Goal: Information Seeking & Learning: Learn about a topic

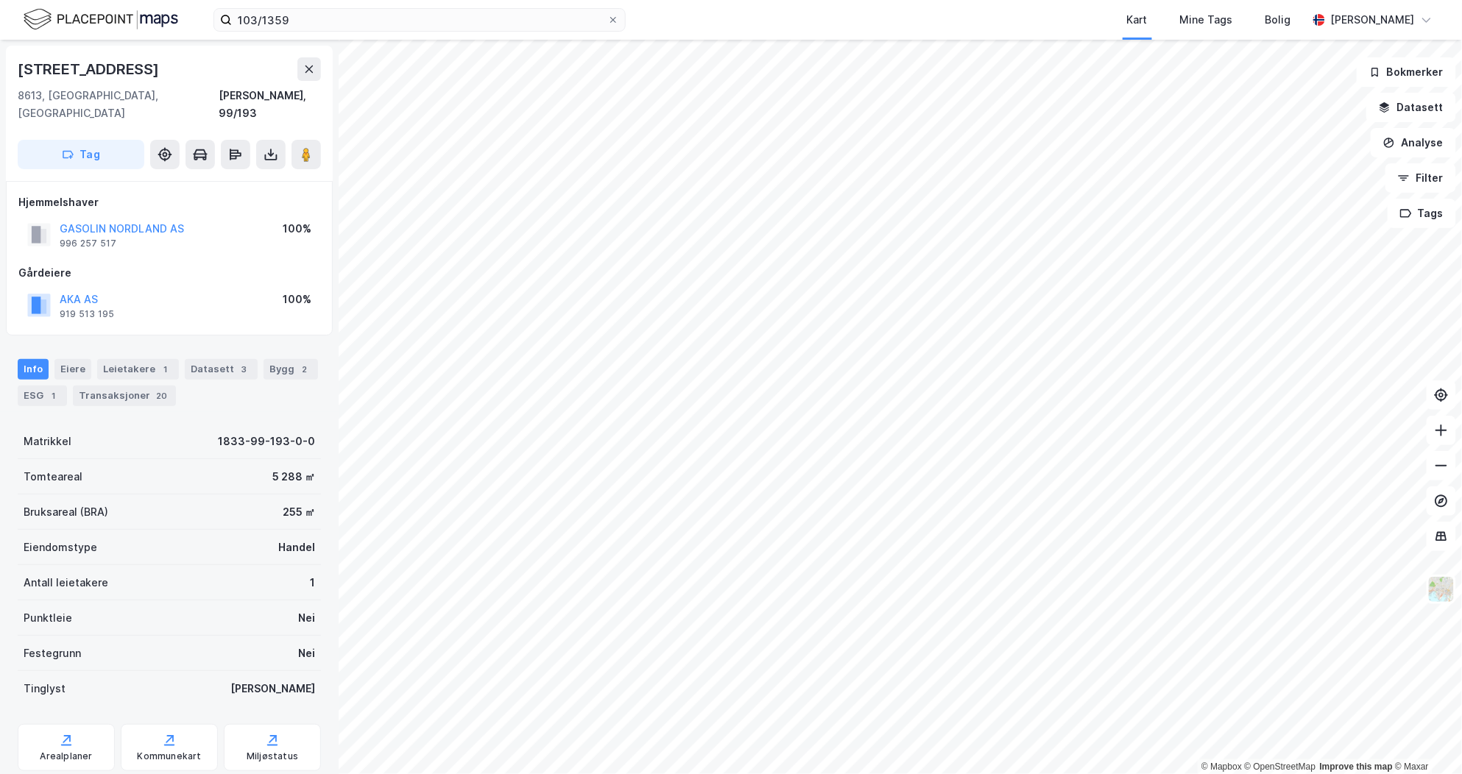
scroll to position [1, 0]
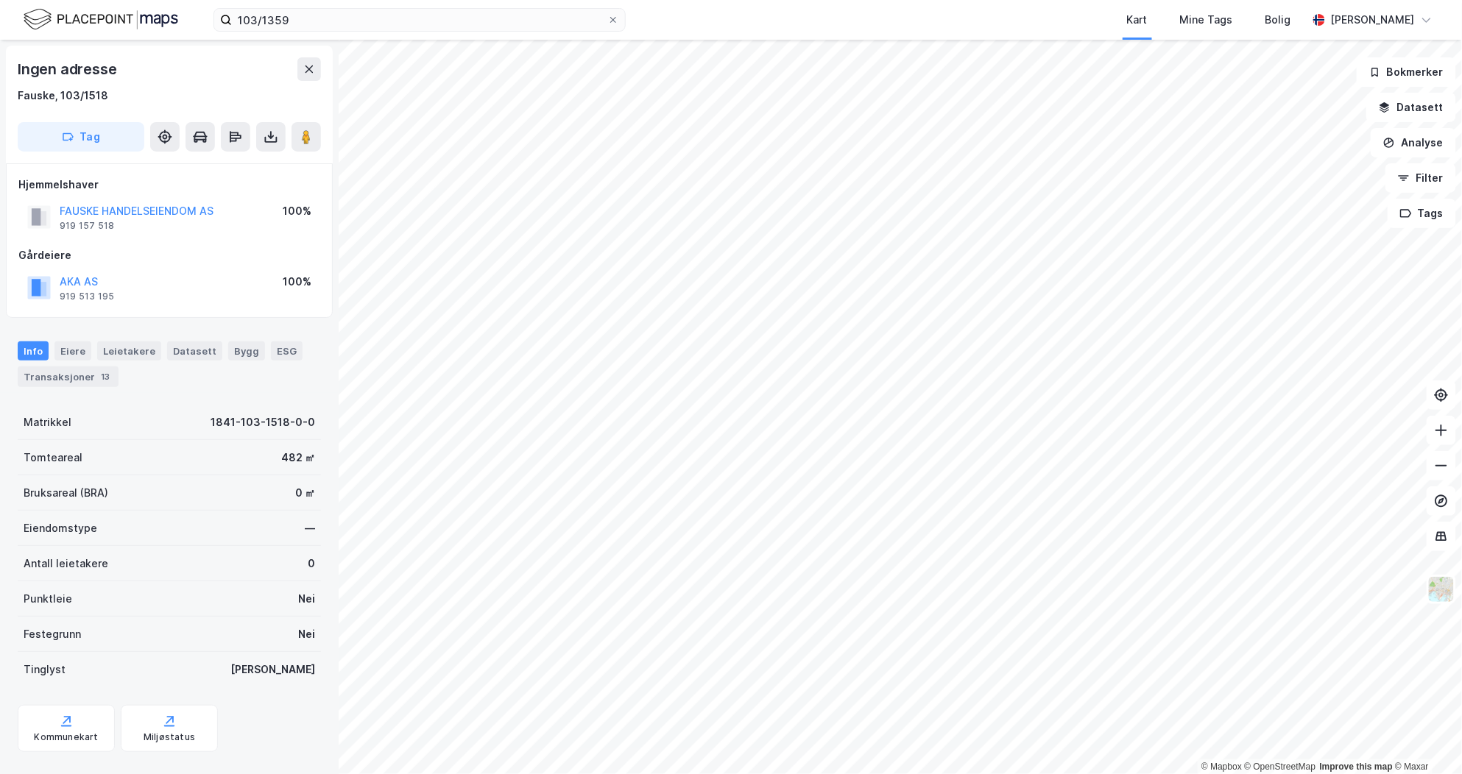
scroll to position [1, 0]
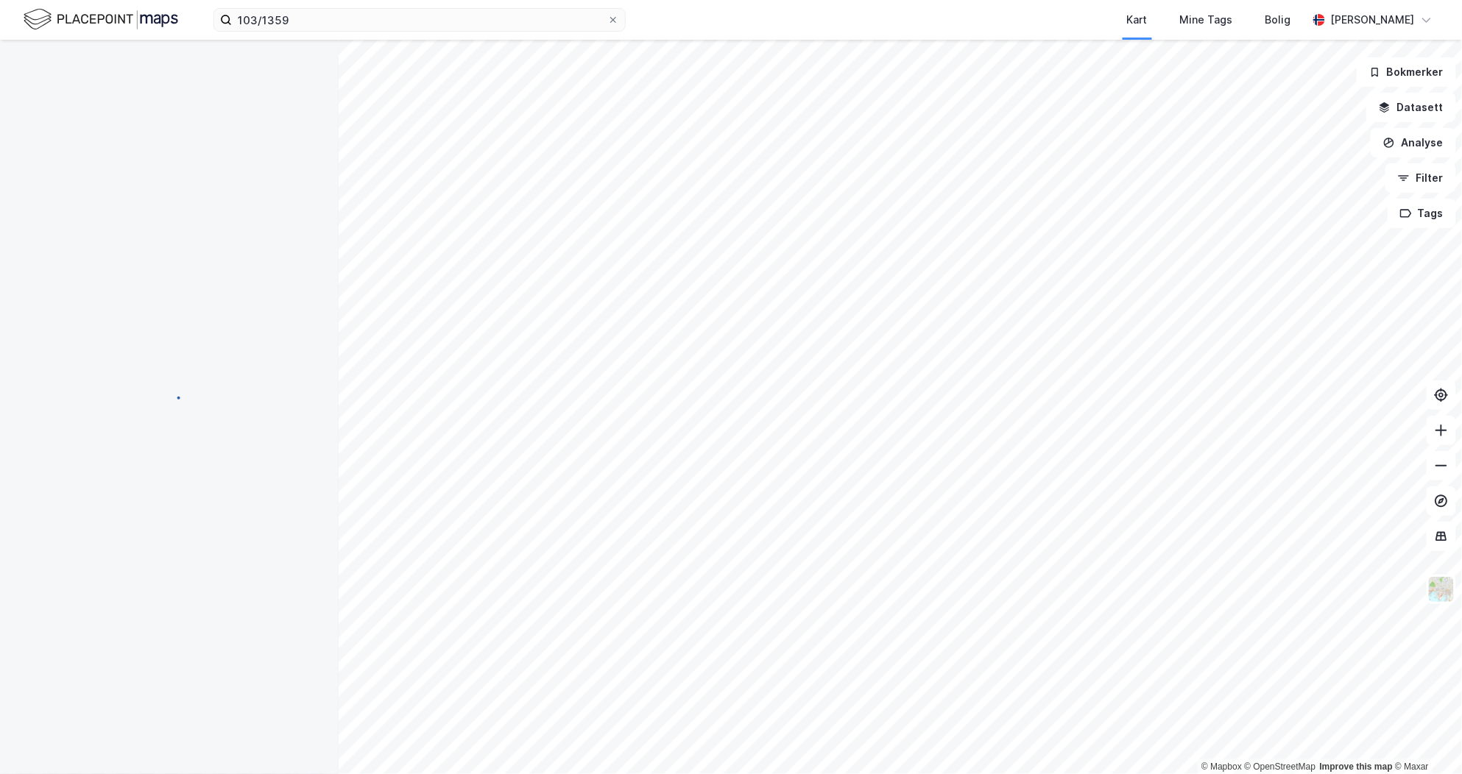
scroll to position [1, 0]
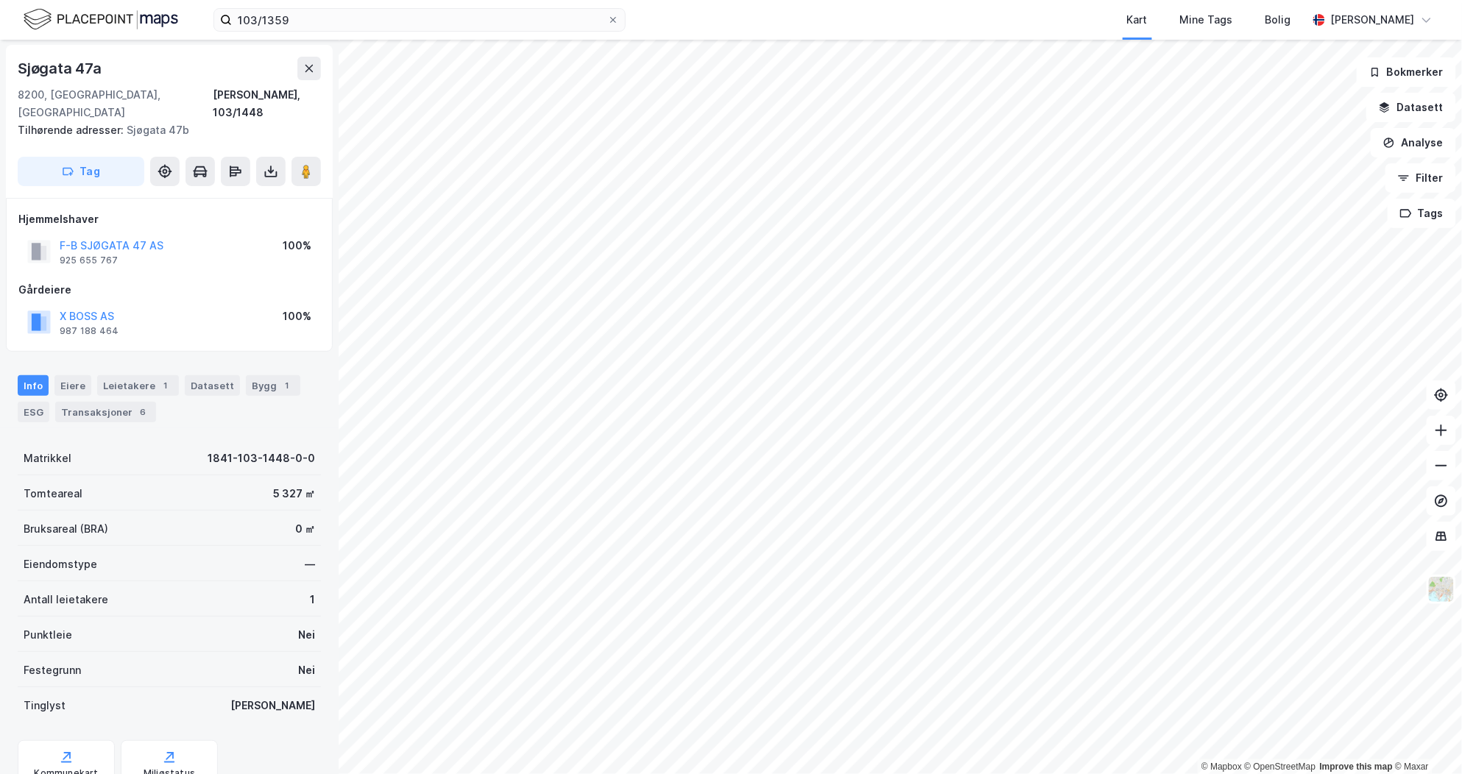
scroll to position [1, 0]
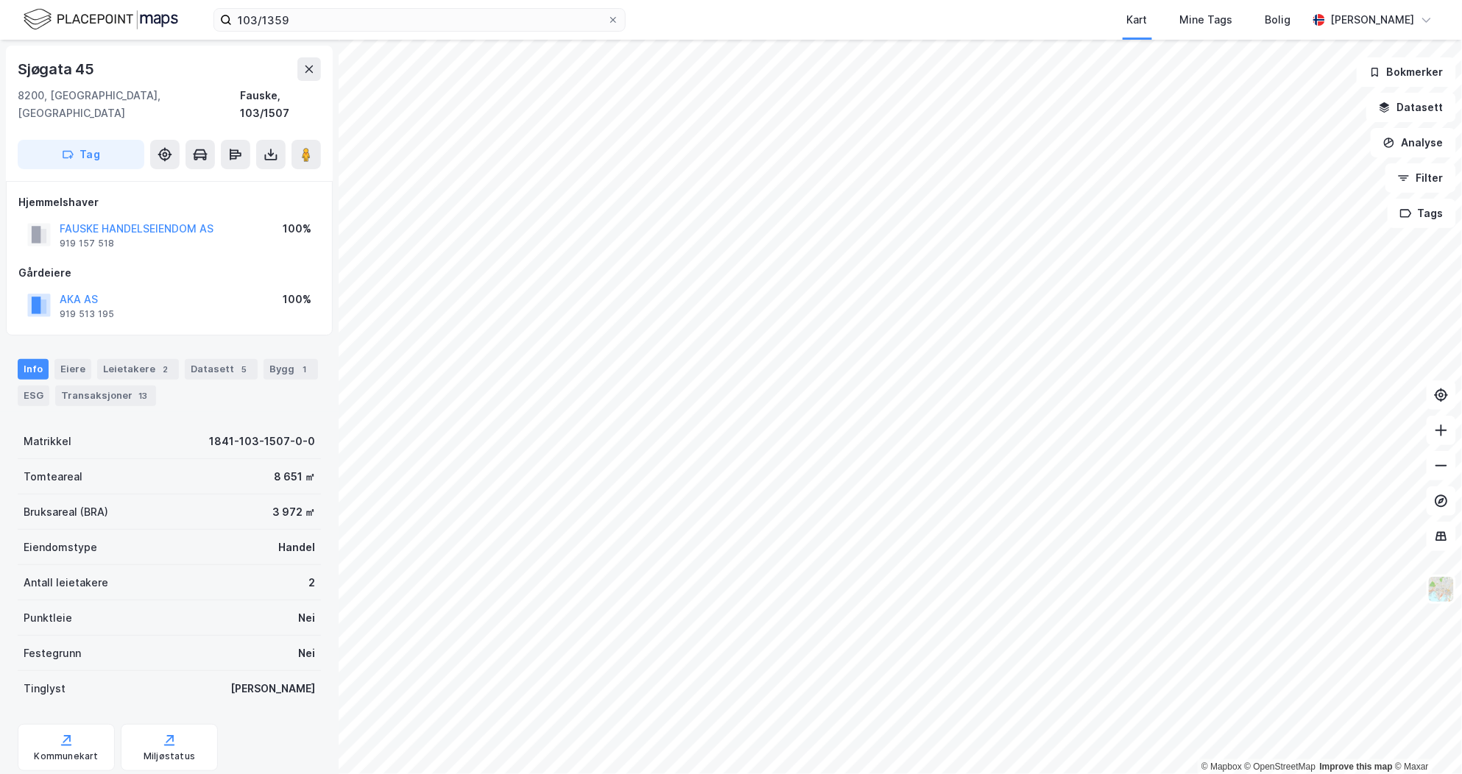
scroll to position [1, 0]
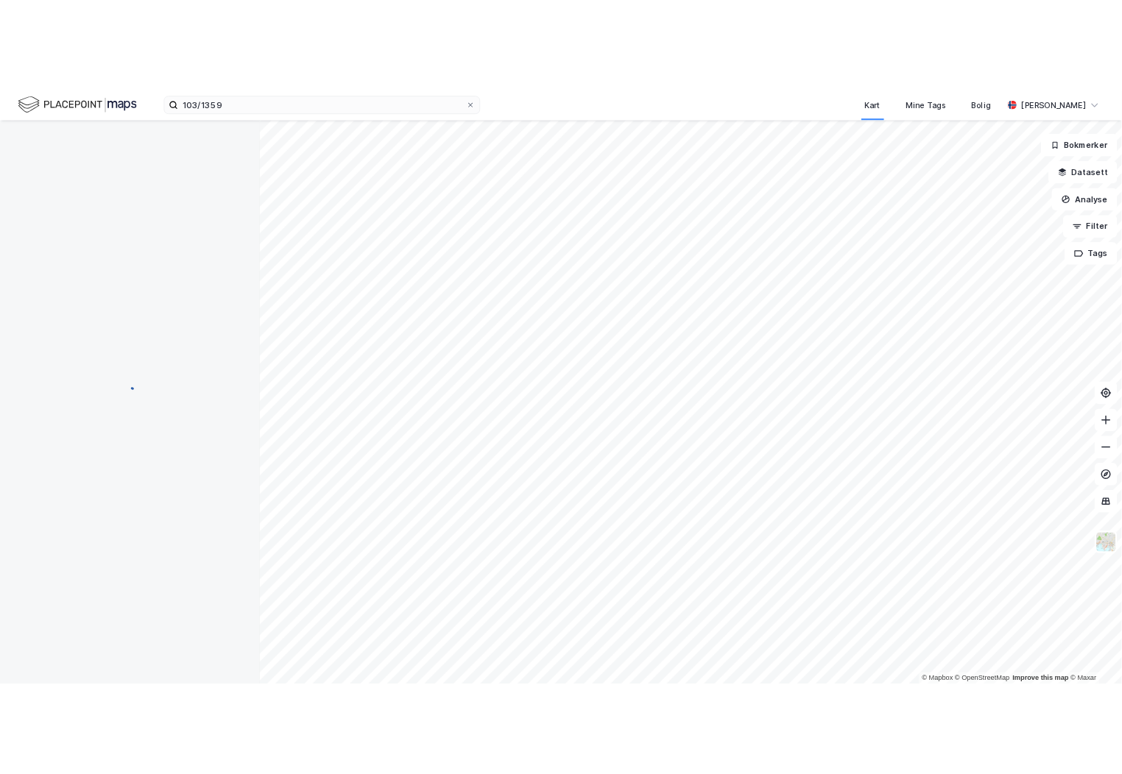
scroll to position [1, 0]
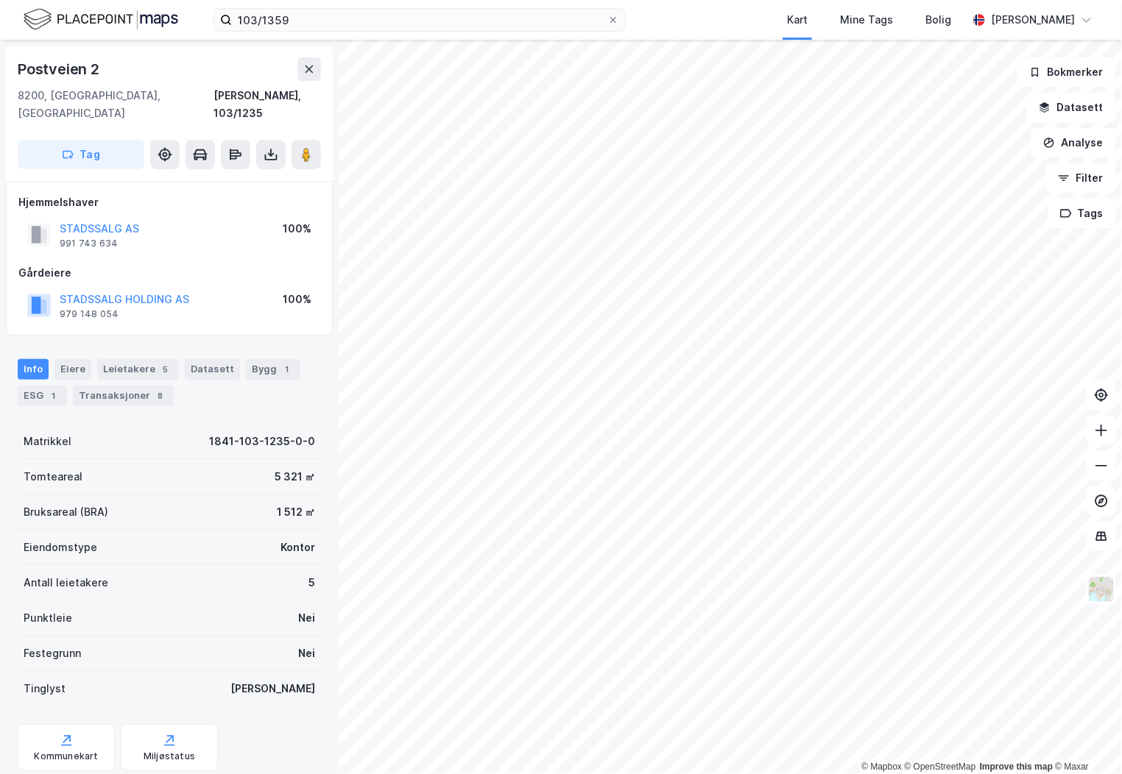
scroll to position [1, 0]
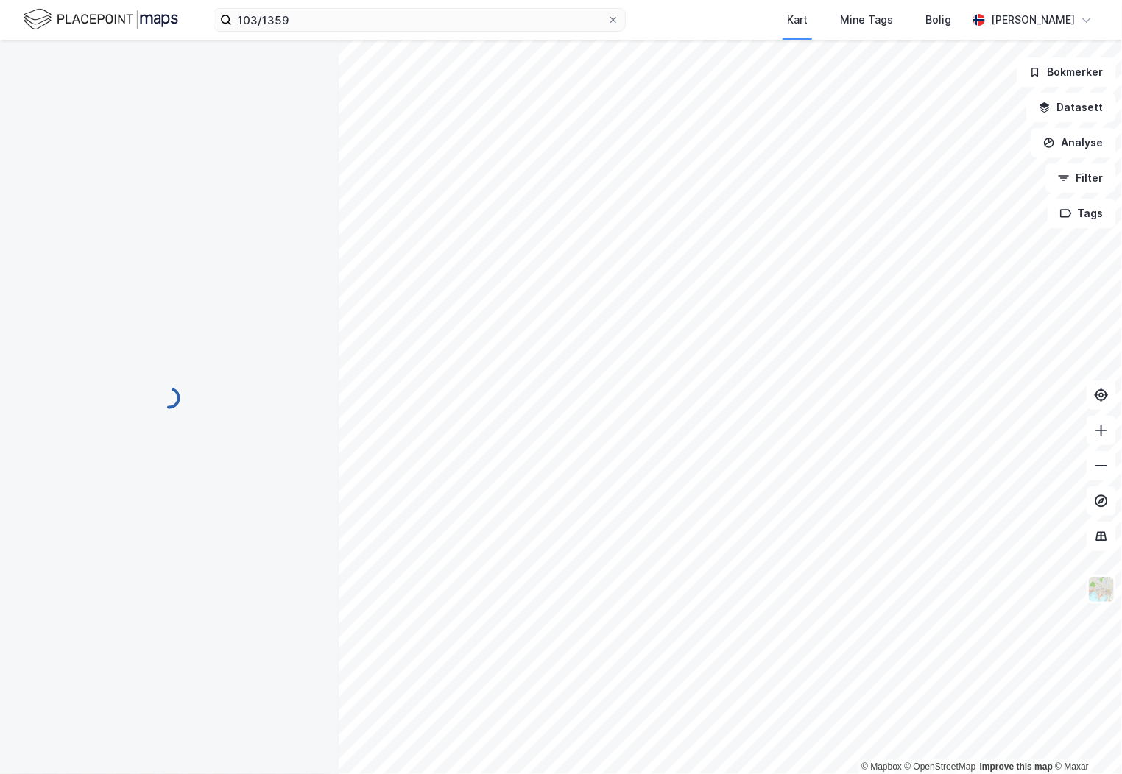
scroll to position [1, 0]
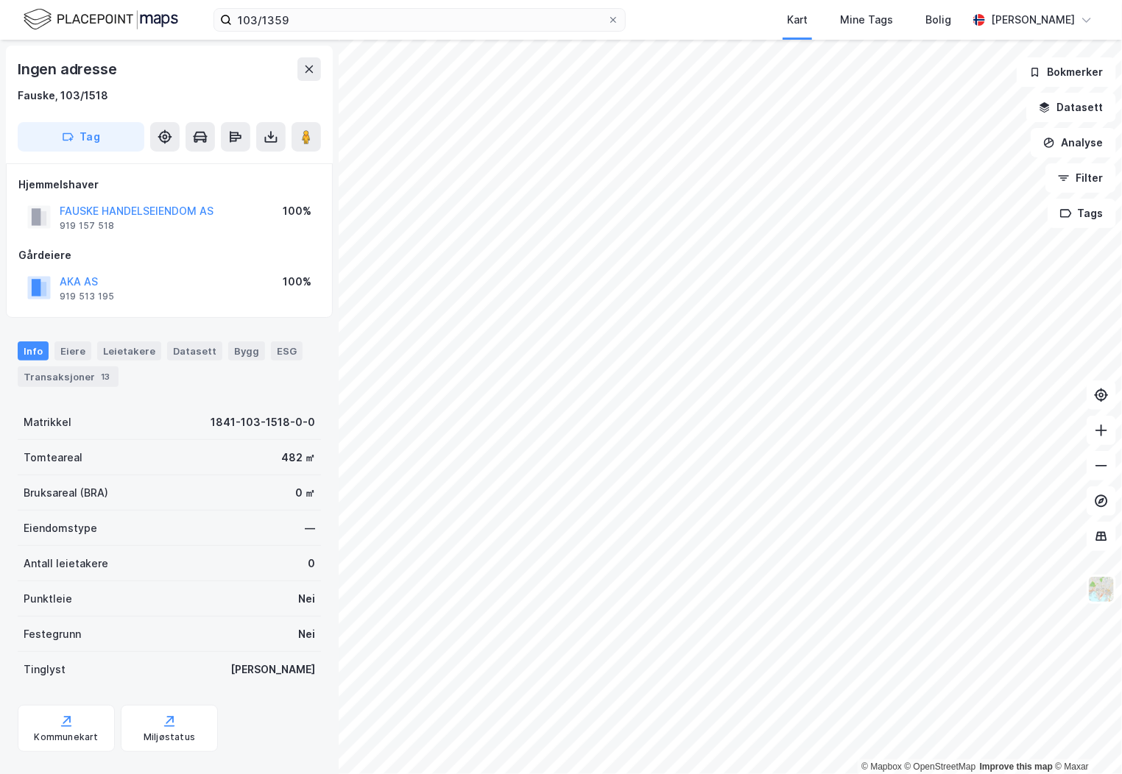
scroll to position [1, 0]
click at [1082, 137] on button "Analyse" at bounding box center [1073, 142] width 85 height 29
click at [918, 168] on div "Tegn område" at bounding box center [945, 174] width 128 height 13
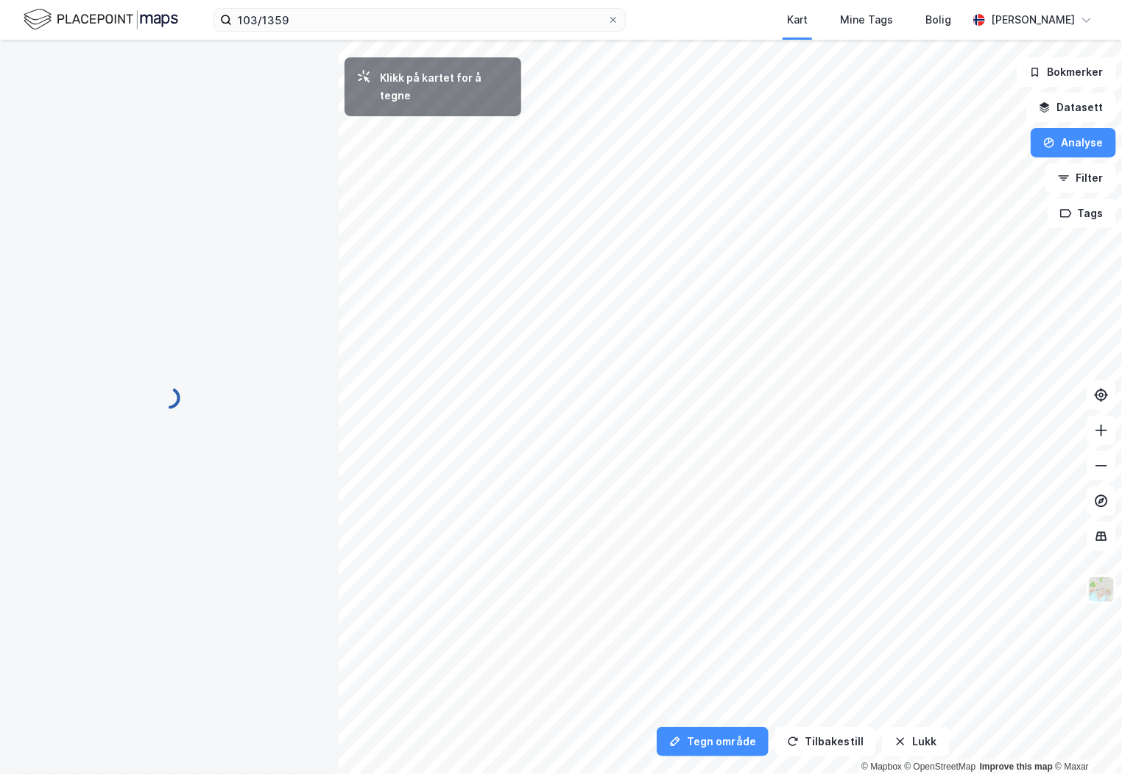
scroll to position [0, 0]
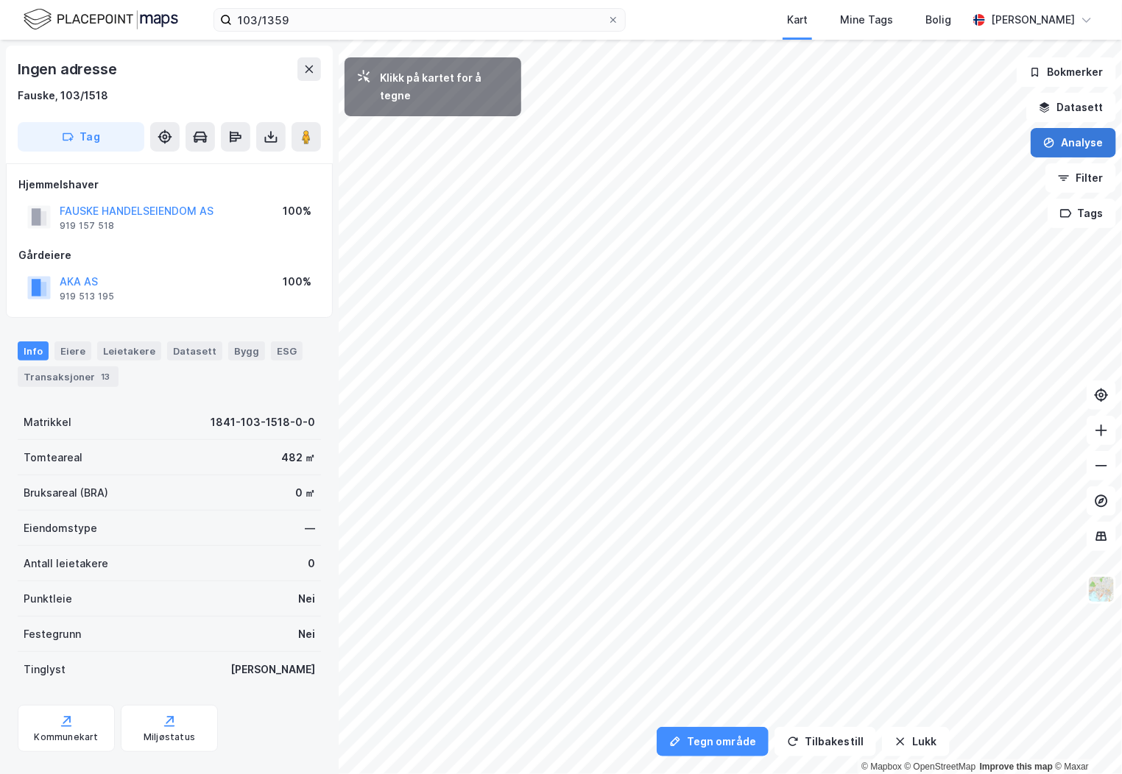
click at [1092, 135] on button "Analyse" at bounding box center [1073, 142] width 85 height 29
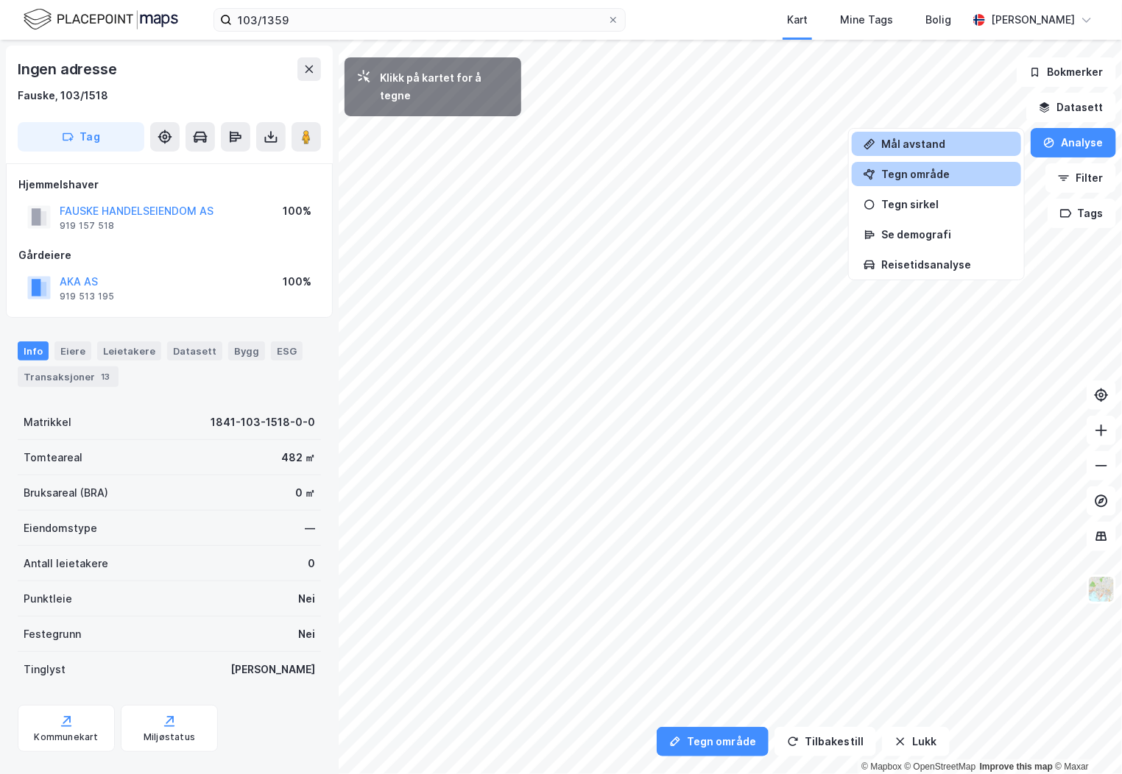
click at [933, 138] on div "Mål avstand" at bounding box center [945, 144] width 128 height 13
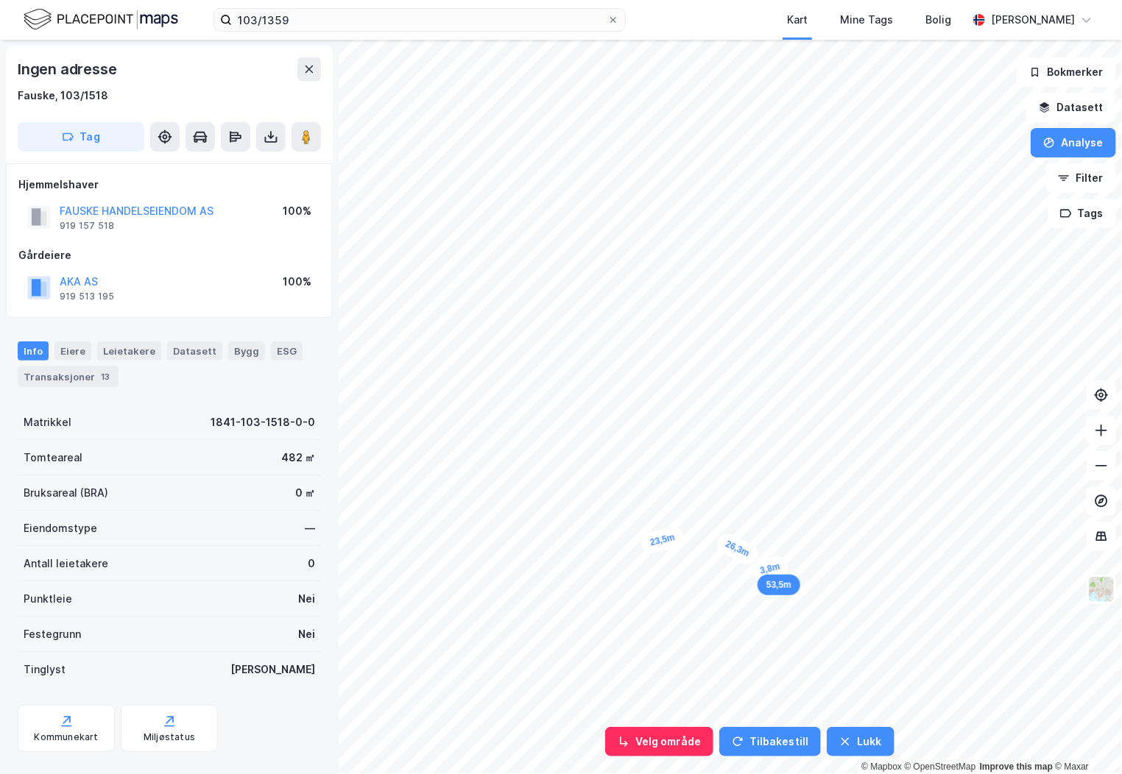
click at [760, 571] on div "3,8m" at bounding box center [770, 568] width 42 height 29
click at [760, 571] on div "4,9m" at bounding box center [767, 568] width 41 height 29
click at [1086, 64] on button "Bokmerker" at bounding box center [1066, 71] width 99 height 29
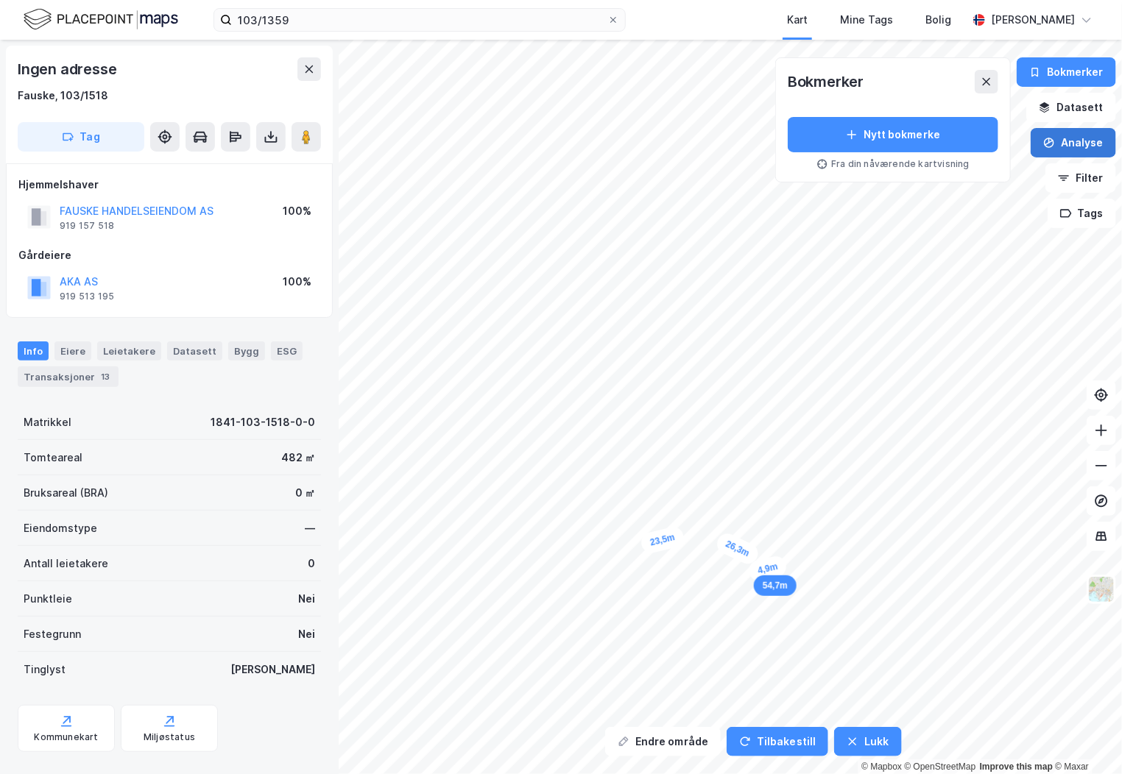
click at [1093, 140] on button "Analyse" at bounding box center [1073, 142] width 85 height 29
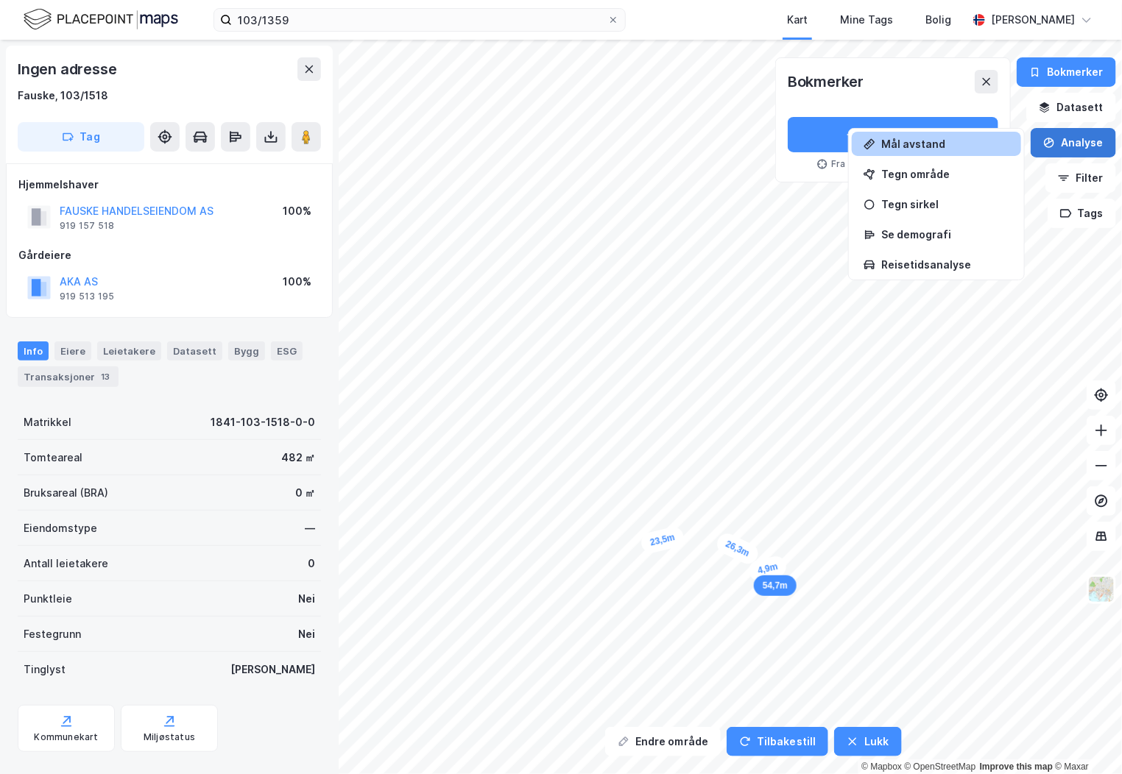
click at [1077, 138] on button "Analyse" at bounding box center [1073, 142] width 85 height 29
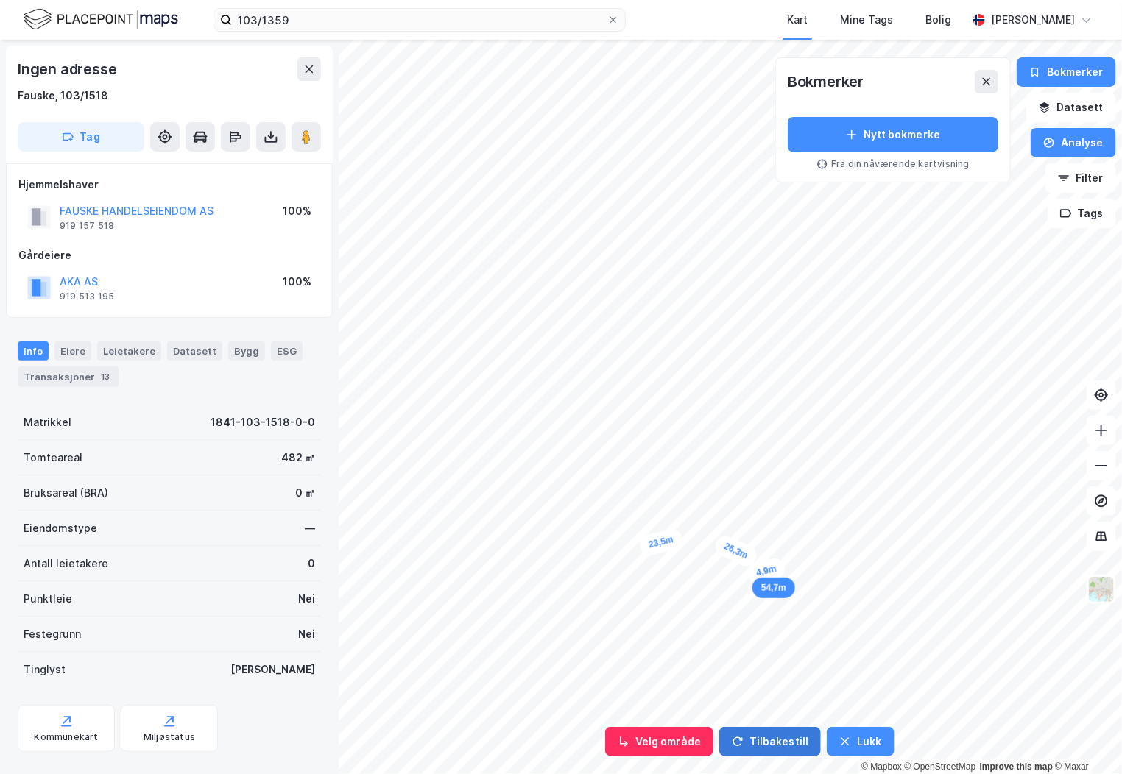
click at [791, 740] on button "Tilbakestill" at bounding box center [770, 741] width 102 height 29
click at [782, 740] on button "Tilbakestill" at bounding box center [770, 741] width 102 height 29
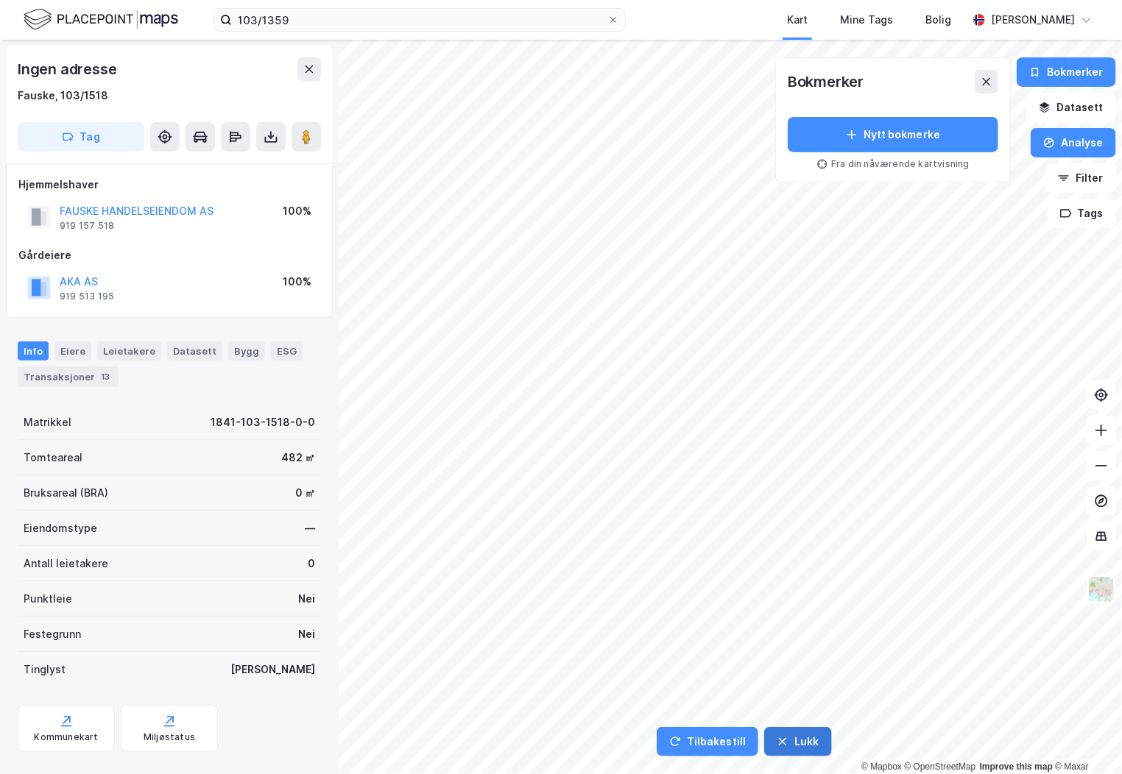
click at [807, 746] on button "Lukk" at bounding box center [797, 741] width 67 height 29
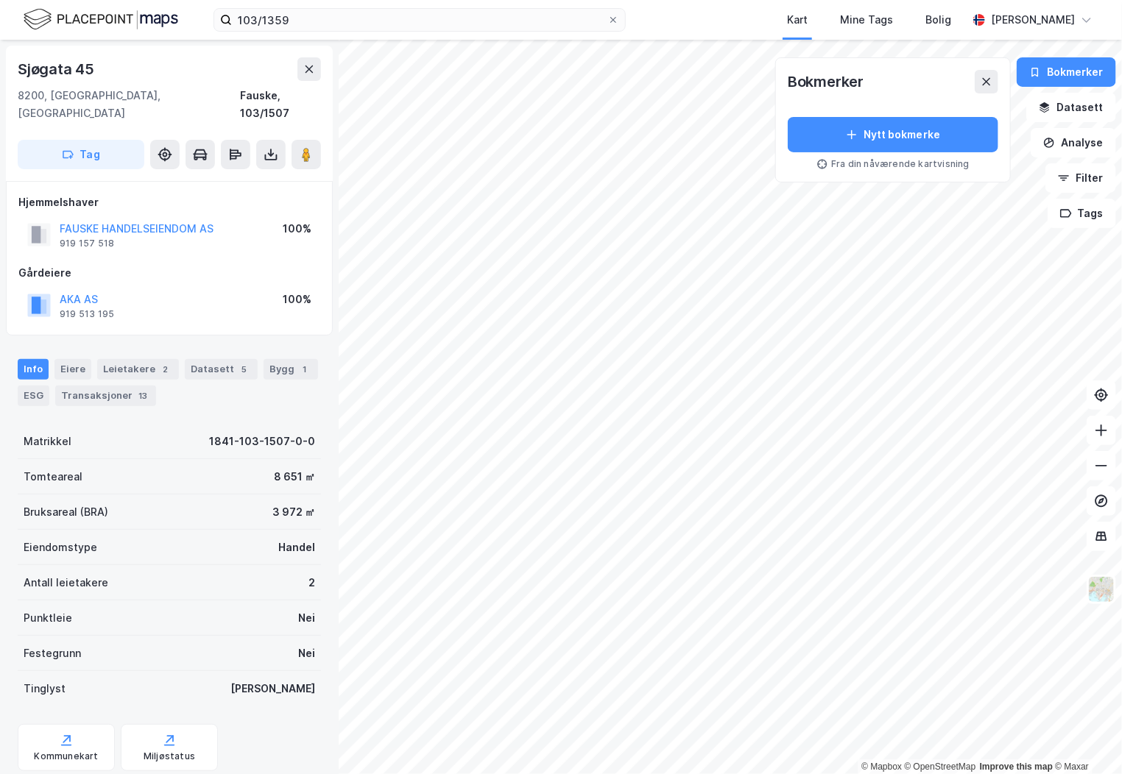
scroll to position [1, 0]
